Goal: Task Accomplishment & Management: Use online tool/utility

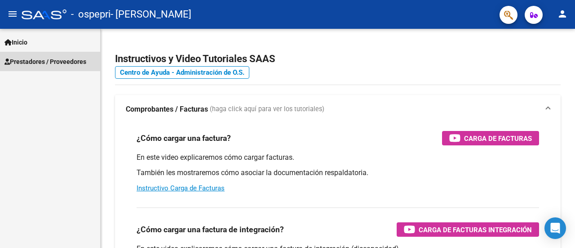
click at [20, 61] on span "Prestadores / Proveedores" at bounding box center [45, 62] width 82 height 10
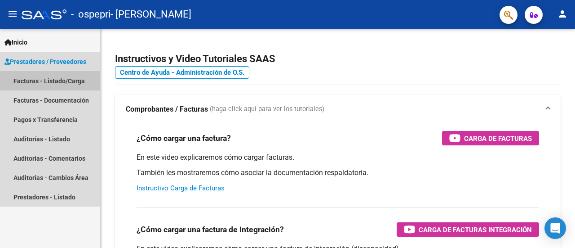
click at [26, 81] on link "Facturas - Listado/Carga" at bounding box center [50, 80] width 100 height 19
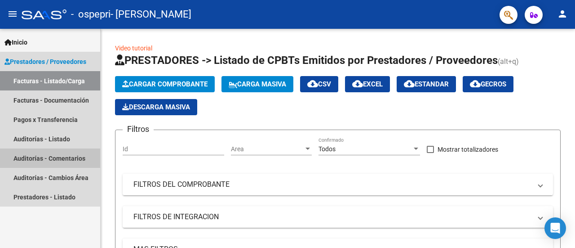
click at [63, 161] on link "Auditorías - Comentarios" at bounding box center [50, 157] width 100 height 19
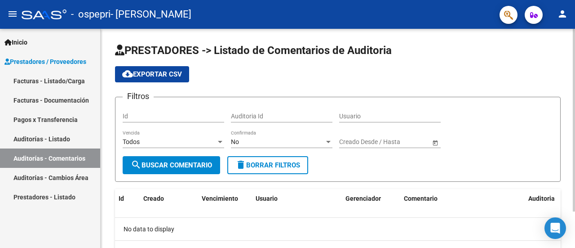
click at [537, 60] on app-list-header "PRESTADORES -> Listado de Comentarios de Auditoria cloud_download Exportar CSV …" at bounding box center [338, 112] width 446 height 138
click at [197, 165] on span "search Buscar Comentario" at bounding box center [171, 165] width 81 height 8
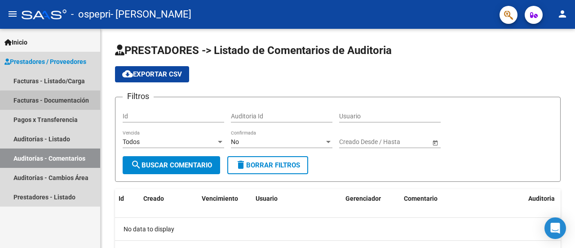
click at [60, 101] on link "Facturas - Documentación" at bounding box center [50, 99] width 100 height 19
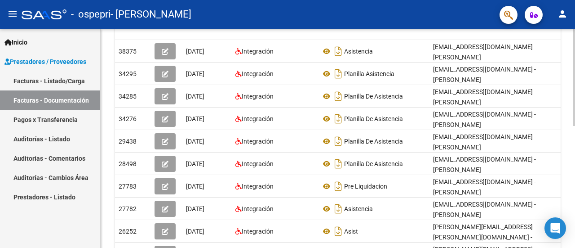
scroll to position [275, 0]
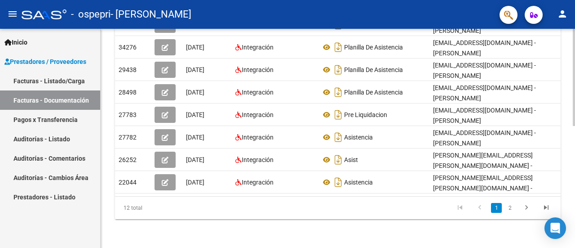
click at [575, 247] on html "menu - ospepri - [PERSON_NAME] person Inicio Instructivos Contacto OS Prestador…" at bounding box center [287, 124] width 575 height 248
click at [527, 208] on icon "go to next page" at bounding box center [527, 208] width 12 height 11
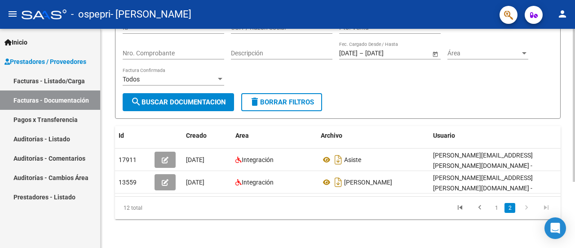
scroll to position [95, 0]
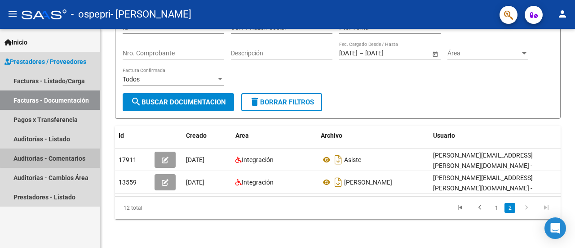
click at [79, 156] on link "Auditorías - Comentarios" at bounding box center [50, 157] width 100 height 19
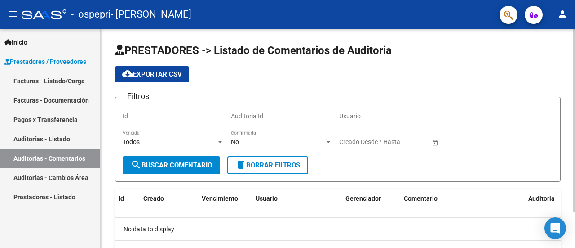
scroll to position [43, 0]
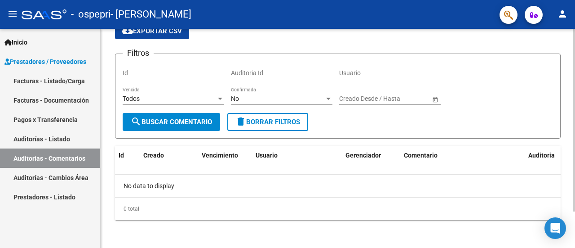
click at [575, 196] on div at bounding box center [574, 155] width 2 height 183
click at [168, 96] on div "Todos" at bounding box center [170, 99] width 94 height 8
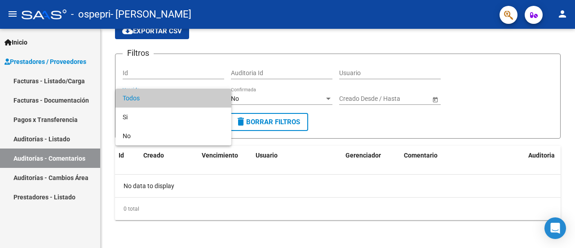
click at [166, 100] on span "Todos" at bounding box center [174, 98] width 102 height 19
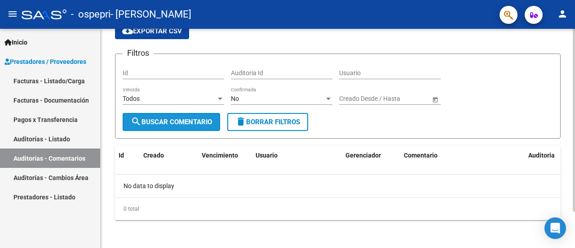
click at [169, 119] on span "search Buscar Comentario" at bounding box center [171, 122] width 81 height 8
click at [434, 98] on span "Open calendar" at bounding box center [436, 99] width 22 height 22
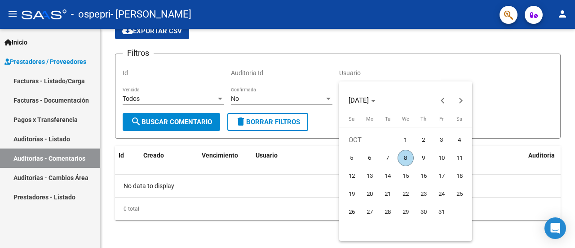
click at [406, 159] on span "8" at bounding box center [406, 158] width 16 height 16
type input "[DATE]"
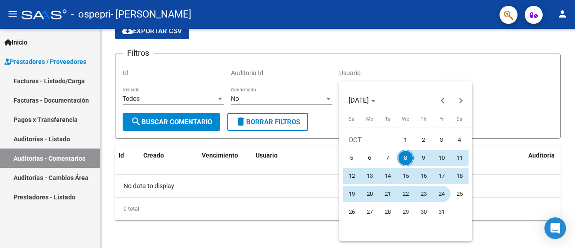
click at [435, 195] on span "24" at bounding box center [442, 194] width 16 height 16
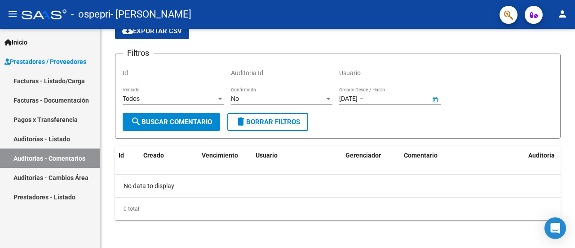
type input "[DATE]"
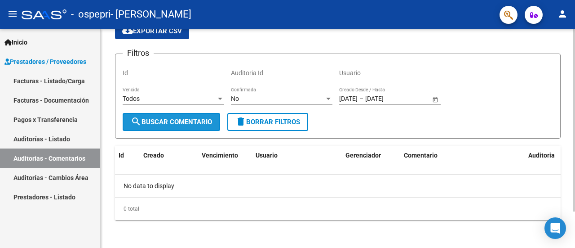
click at [173, 114] on button "search Buscar Comentario" at bounding box center [172, 122] width 98 height 18
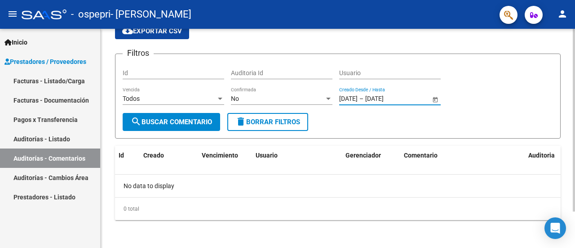
click at [351, 95] on input "[DATE]" at bounding box center [348, 99] width 18 height 8
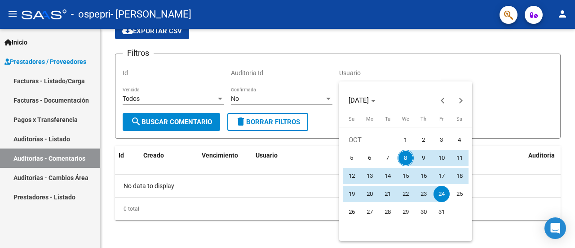
click at [407, 138] on span "1" at bounding box center [406, 140] width 16 height 16
type input "[DATE]"
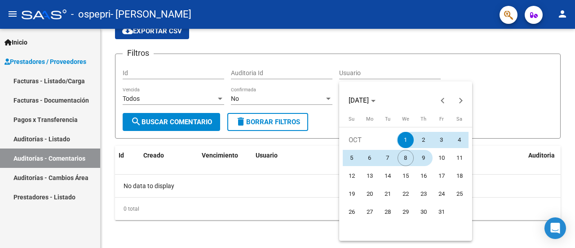
click at [421, 161] on span "9" at bounding box center [424, 158] width 16 height 16
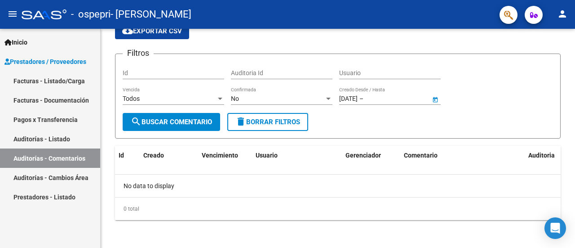
type input "[DATE]"
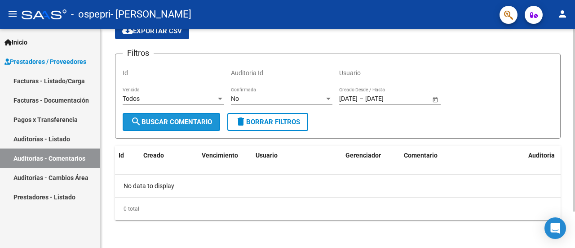
click at [193, 125] on span "search Buscar Comentario" at bounding box center [171, 122] width 81 height 8
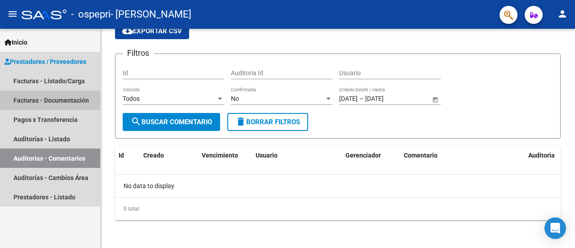
click at [75, 98] on link "Facturas - Documentación" at bounding box center [50, 99] width 100 height 19
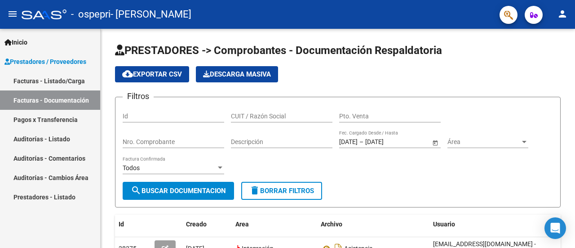
click at [77, 79] on link "Facturas - Listado/Carga" at bounding box center [50, 80] width 100 height 19
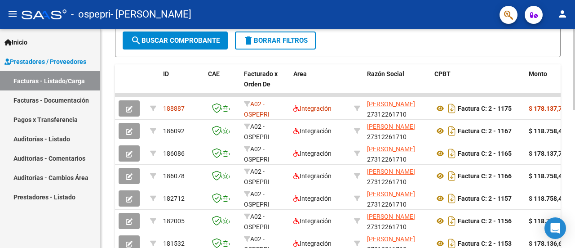
scroll to position [241, 0]
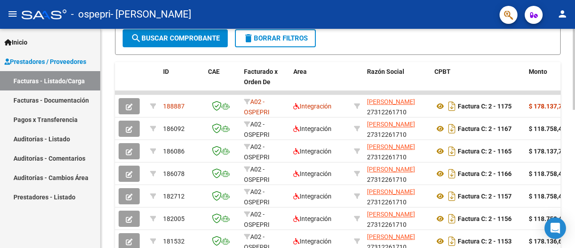
click at [575, 193] on div at bounding box center [574, 159] width 2 height 81
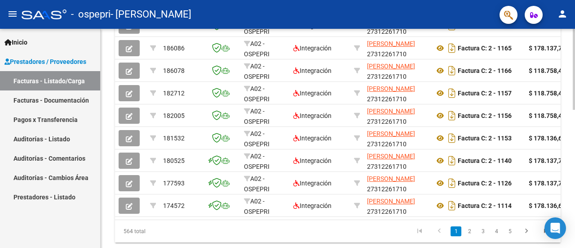
click at [574, 209] on div at bounding box center [574, 198] width 2 height 81
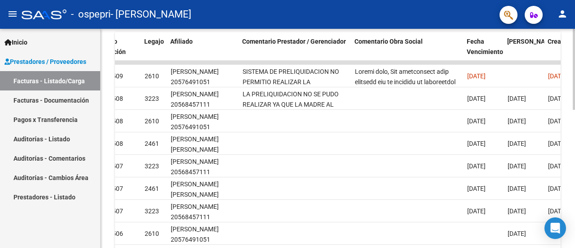
scroll to position [270, 0]
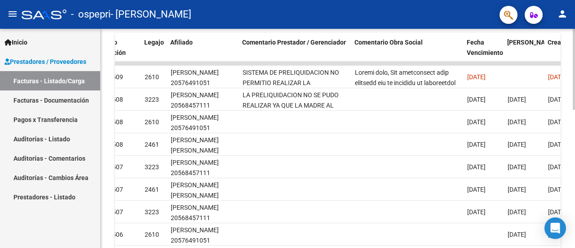
click at [575, 154] on div at bounding box center [574, 170] width 2 height 81
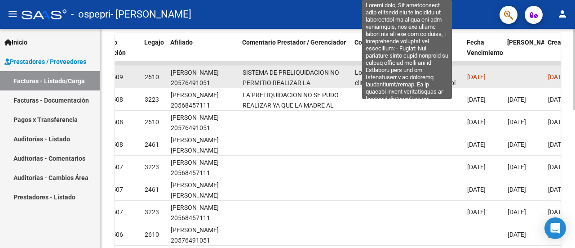
click at [397, 81] on span at bounding box center [407, 246] width 105 height 355
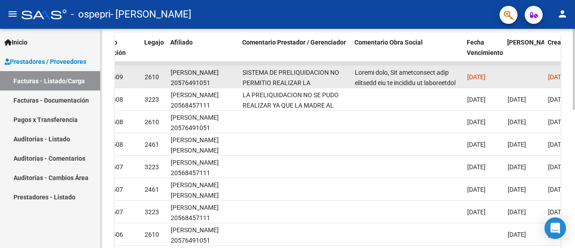
click at [397, 81] on span at bounding box center [407, 246] width 105 height 355
click at [407, 78] on span at bounding box center [407, 246] width 105 height 355
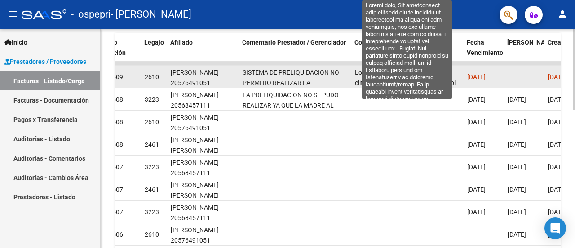
click at [422, 71] on span at bounding box center [407, 246] width 105 height 355
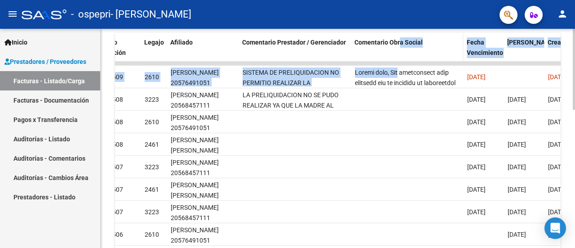
drag, startPoint x: 400, startPoint y: 73, endPoint x: 401, endPoint y: 55, distance: 17.6
click at [401, 55] on div "ID CAE Facturado x Orden De Area Razón Social CPBT Monto Fecha Cpbt Días desde …" at bounding box center [338, 174] width 446 height 283
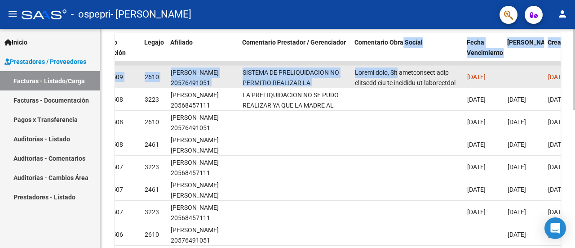
click at [401, 76] on div at bounding box center [407, 76] width 105 height 19
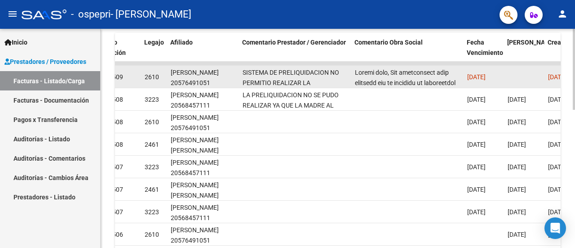
click at [401, 76] on div at bounding box center [407, 76] width 105 height 19
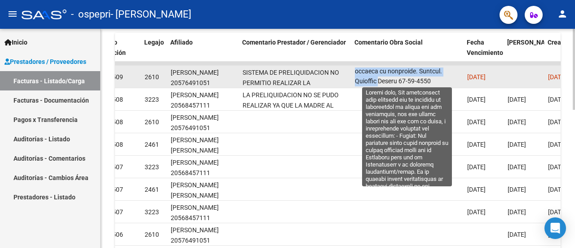
scroll to position [350, 0]
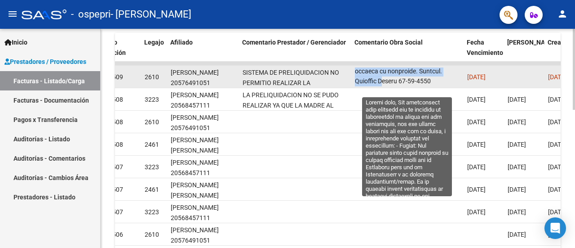
click at [405, 77] on div at bounding box center [407, 76] width 105 height 19
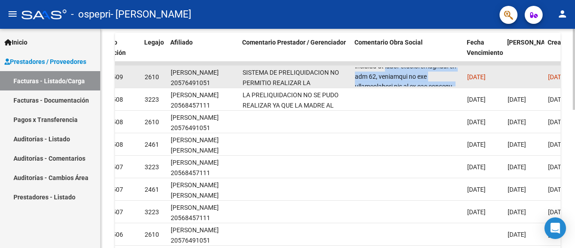
drag, startPoint x: 406, startPoint y: 77, endPoint x: 407, endPoint y: 72, distance: 5.0
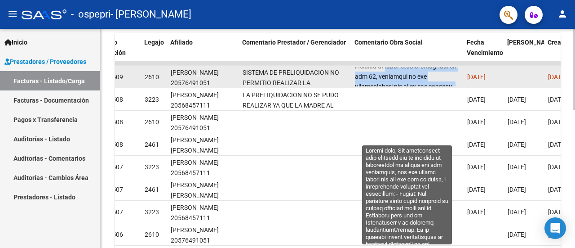
scroll to position [288, 0]
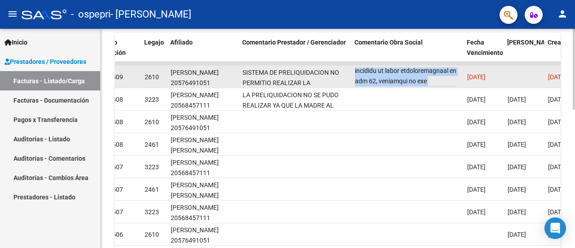
click at [411, 75] on div at bounding box center [407, 76] width 105 height 19
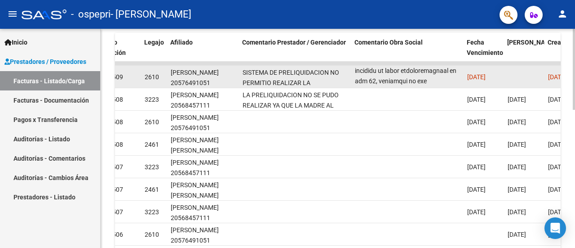
click at [429, 80] on div at bounding box center [407, 76] width 105 height 19
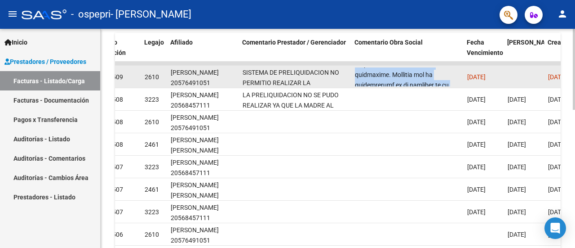
click at [399, 68] on span at bounding box center [407, 13] width 105 height 355
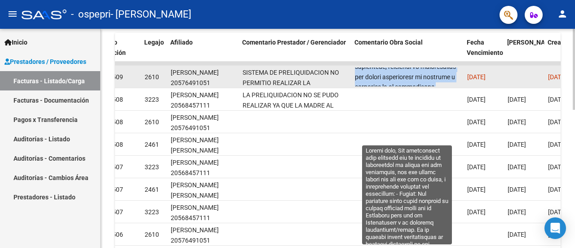
click at [408, 77] on span at bounding box center [407, 35] width 105 height 355
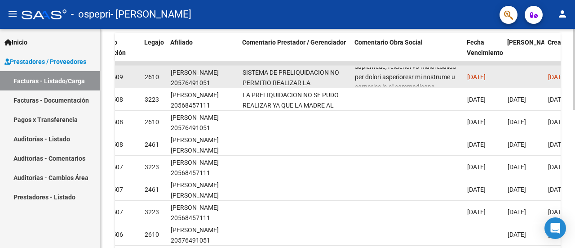
click at [408, 77] on span at bounding box center [407, 35] width 105 height 355
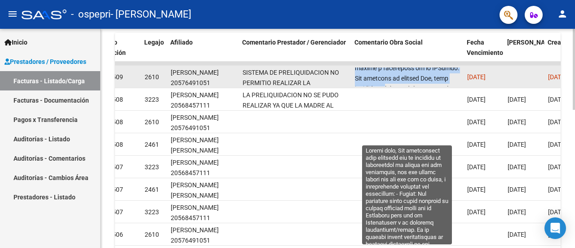
scroll to position [327, 0]
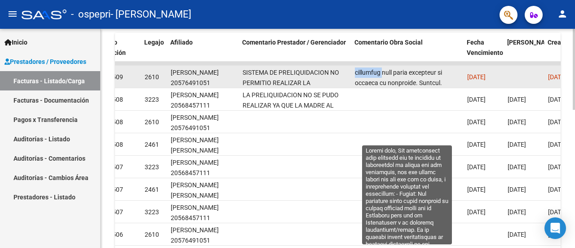
drag, startPoint x: 408, startPoint y: 77, endPoint x: 403, endPoint y: 71, distance: 8.6
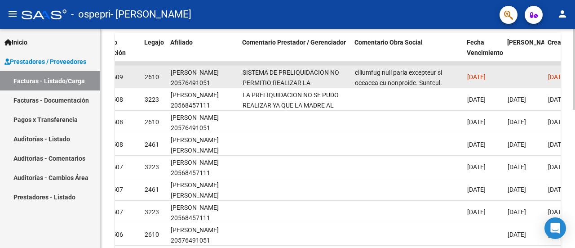
click at [436, 85] on datatable-body-cell at bounding box center [408, 77] width 112 height 22
drag, startPoint x: 380, startPoint y: 71, endPoint x: 408, endPoint y: 76, distance: 28.2
click at [408, 76] on div at bounding box center [407, 76] width 105 height 19
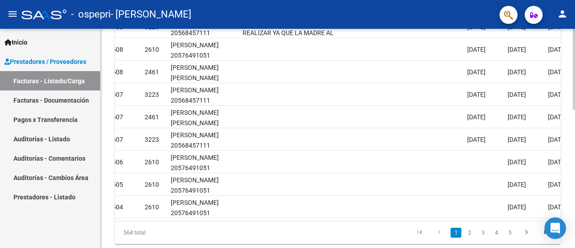
scroll to position [373, 0]
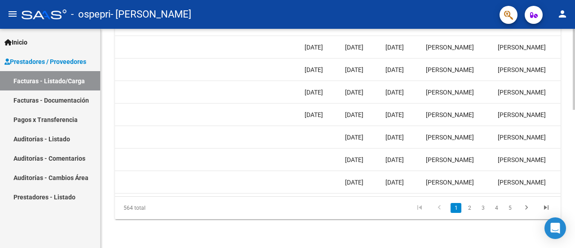
scroll to position [0, 1386]
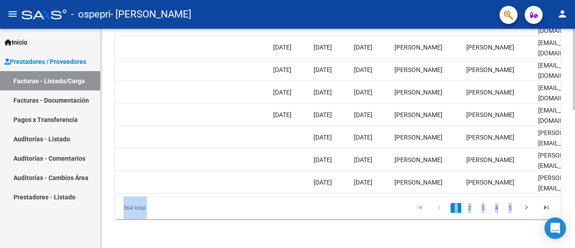
drag, startPoint x: 573, startPoint y: 175, endPoint x: 575, endPoint y: 147, distance: 27.5
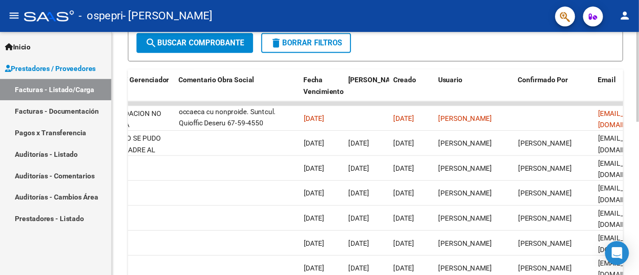
scroll to position [242, 0]
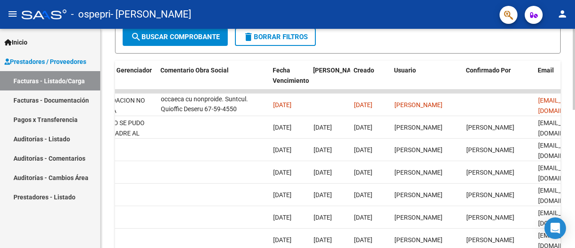
click at [575, 125] on div at bounding box center [574, 160] width 2 height 81
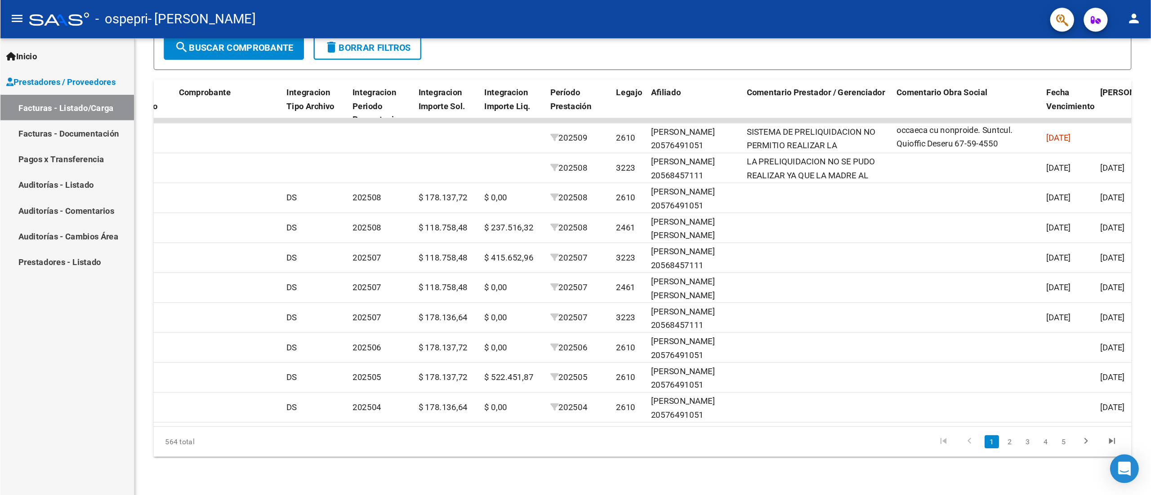
scroll to position [0, 0]
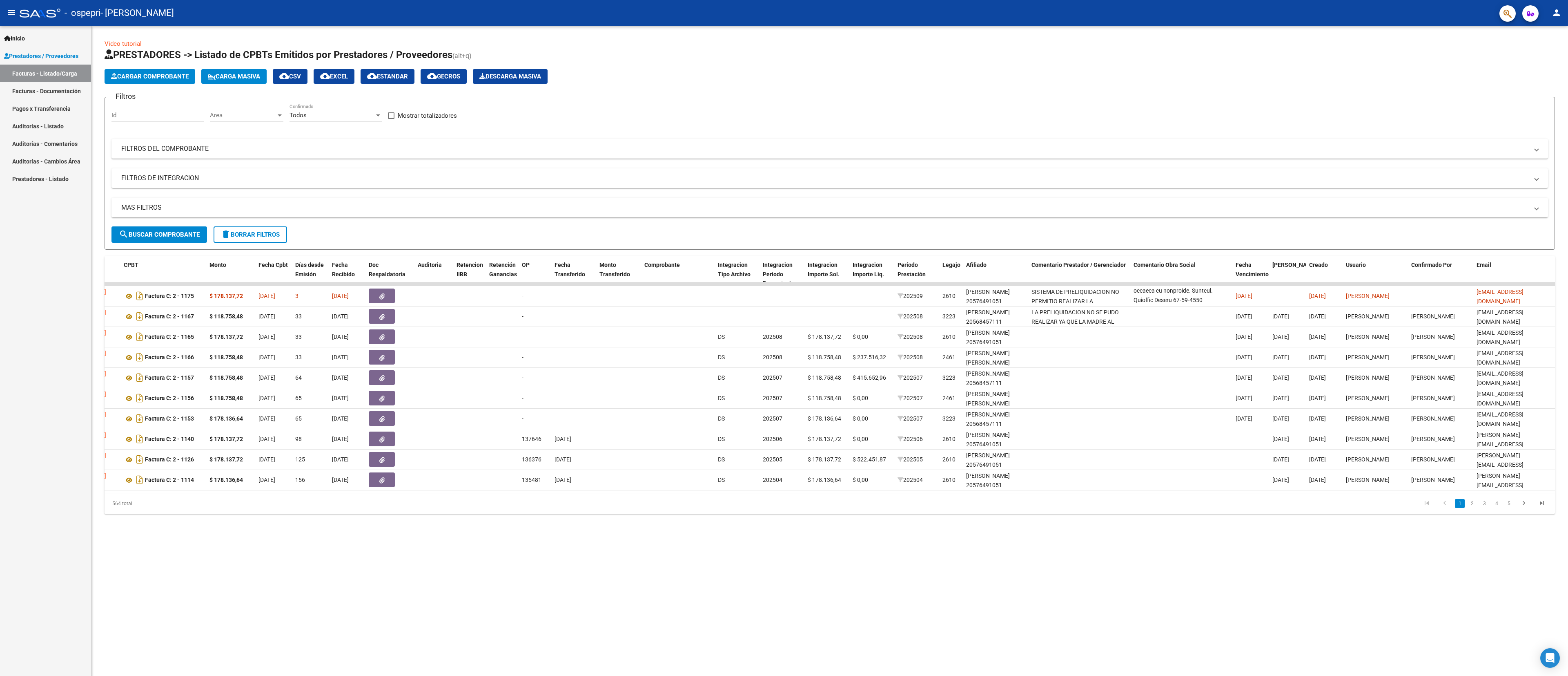
drag, startPoint x: 507, startPoint y: 0, endPoint x: 1059, endPoint y: 633, distance: 839.9
click at [522, 224] on mat-sidenav-content "Video tutorial PRESTADORES -> Listado de CPBTs Emitidos por Prestadores / Prove…" at bounding box center [830, 351] width 1477 height 650
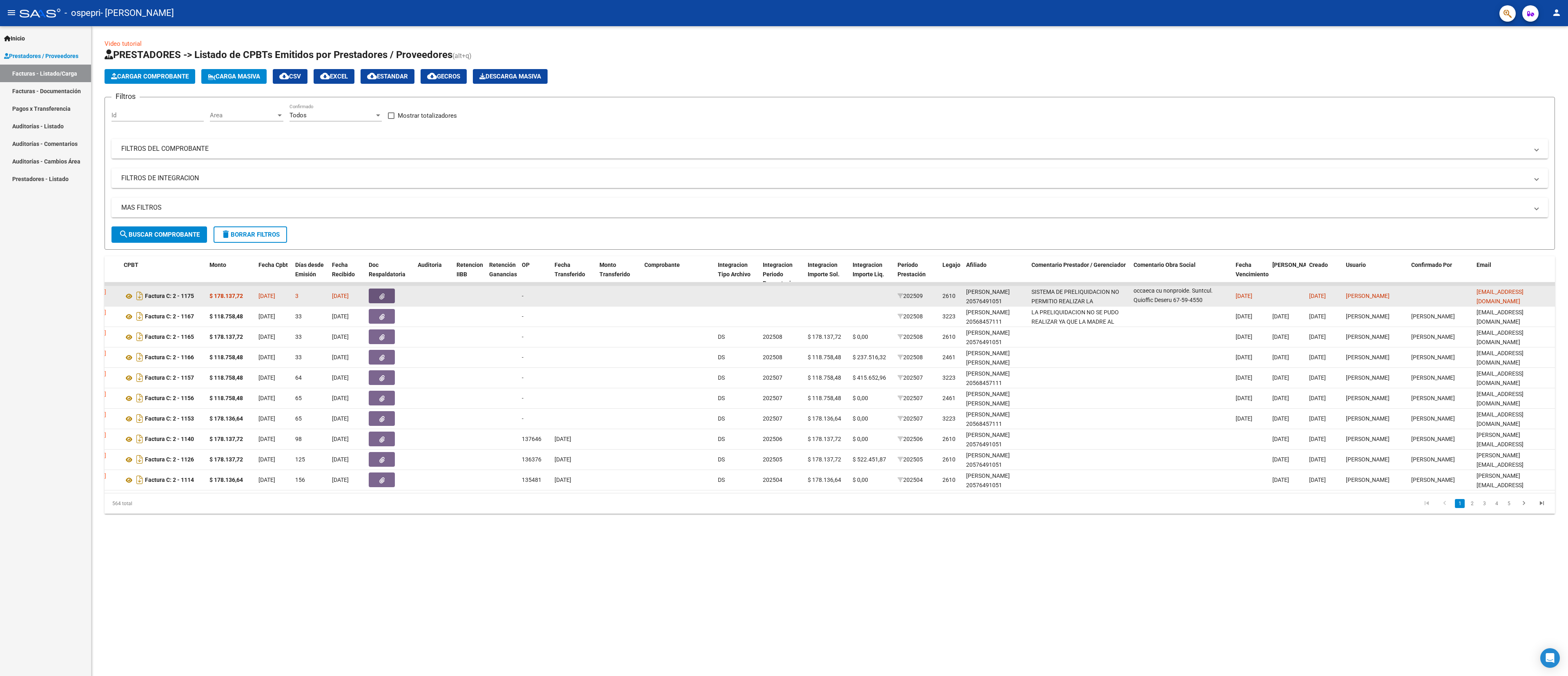
click at [385, 224] on button "button" at bounding box center [382, 295] width 26 height 15
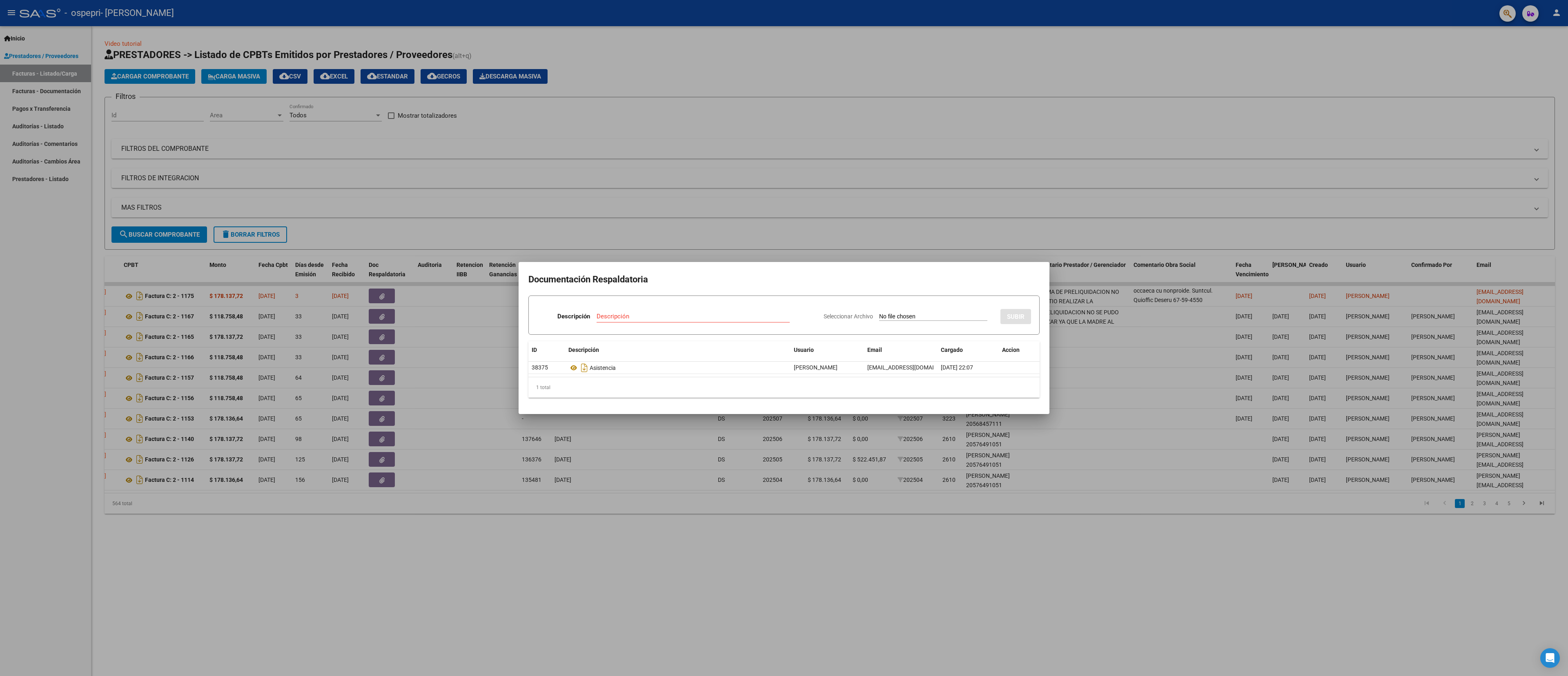
click at [522, 146] on div at bounding box center [784, 338] width 1568 height 676
